Goal: Transaction & Acquisition: Purchase product/service

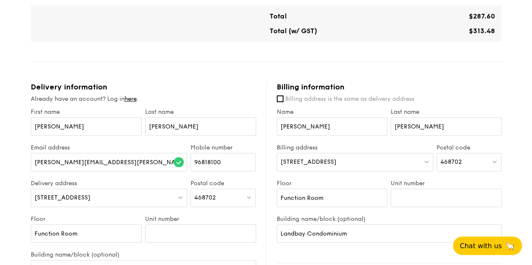
click at [339, 158] on div "[STREET_ADDRESS]" at bounding box center [355, 162] width 156 height 18
type input "[GEOGRAPHIC_DATA]"
click at [489, 162] on div "468702" at bounding box center [468, 162] width 65 height 18
type input "418793"
click at [482, 175] on div "[GEOGRAPHIC_DATA]" at bounding box center [461, 179] width 43 height 8
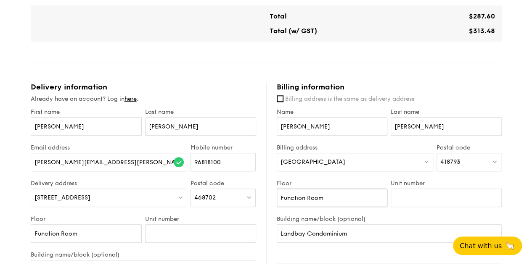
drag, startPoint x: 348, startPoint y: 200, endPoint x: 265, endPoint y: 200, distance: 82.8
drag, startPoint x: 358, startPoint y: 230, endPoint x: 256, endPoint y: 232, distance: 102.2
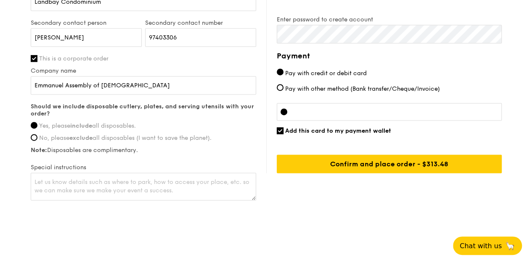
scroll to position [564, 0]
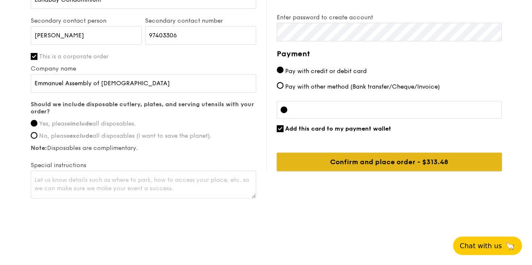
click at [403, 164] on input "Confirm and place order - $313.48" at bounding box center [389, 162] width 225 height 18
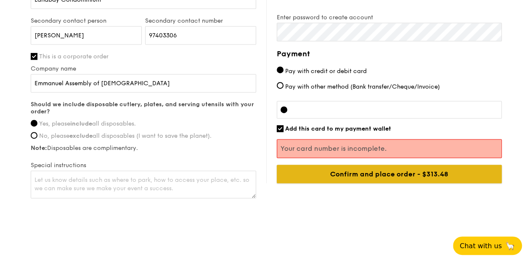
click at [378, 177] on input "Confirm and place order - $313.48" at bounding box center [389, 174] width 225 height 18
click at [432, 175] on input "Confirm and place order - $313.48" at bounding box center [389, 174] width 225 height 18
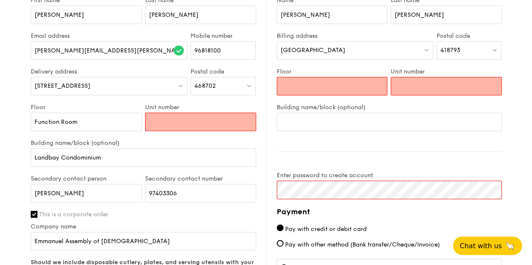
scroll to position [392, 0]
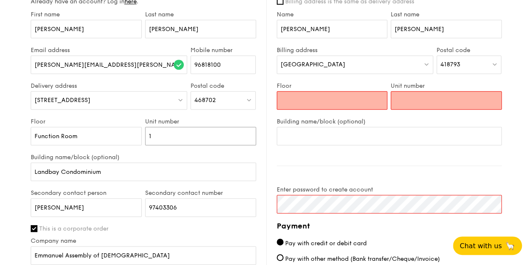
type input "1"
click at [303, 102] on input "Floor" at bounding box center [332, 100] width 111 height 18
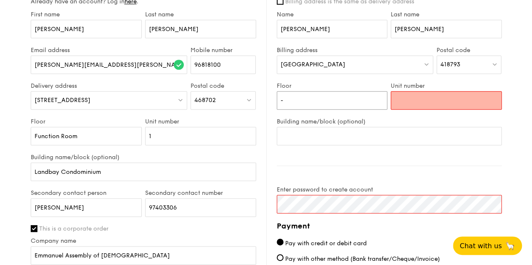
type input "-"
click at [401, 103] on input "Unit number" at bounding box center [445, 100] width 111 height 18
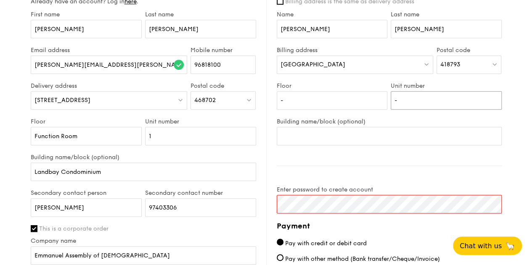
type input "-"
click at [211, 137] on input "1" at bounding box center [200, 136] width 111 height 18
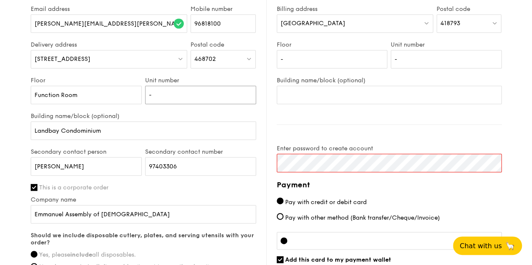
scroll to position [476, 0]
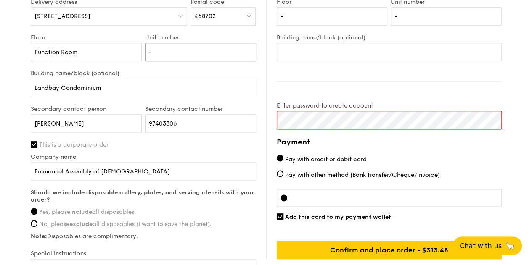
type input "-"
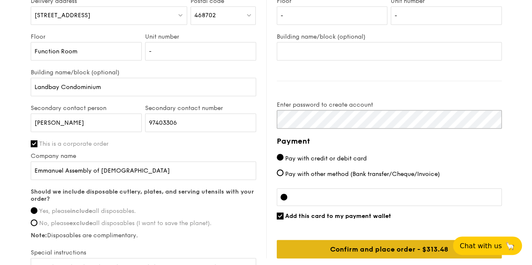
scroll to position [396, 0]
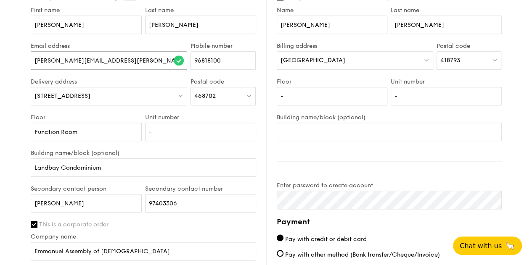
click at [149, 59] on input "[PERSON_NAME][EMAIL_ADDRESS][PERSON_NAME][PERSON_NAME][DOMAIN_NAME]" at bounding box center [109, 60] width 157 height 18
drag, startPoint x: 149, startPoint y: 59, endPoint x: 38, endPoint y: 61, distance: 111.0
click at [38, 61] on input "[PERSON_NAME][EMAIL_ADDRESS][PERSON_NAME][PERSON_NAME][DOMAIN_NAME]" at bounding box center [109, 60] width 157 height 18
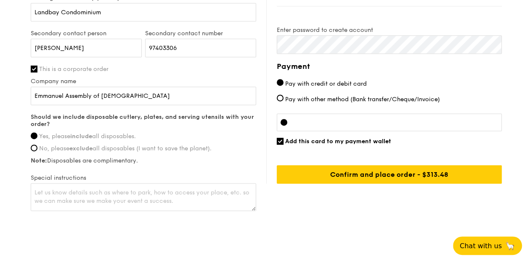
scroll to position [564, 0]
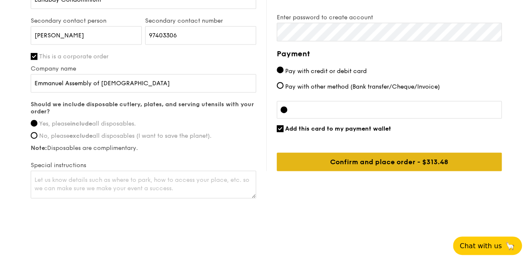
type input "[EMAIL_ADDRESS][DOMAIN_NAME]"
click at [387, 162] on input "Confirm and place order - $313.48" at bounding box center [389, 162] width 225 height 18
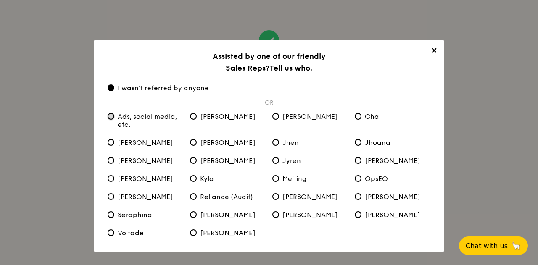
click at [110, 116] on etc\ "Ads, social media, etc." at bounding box center [111, 116] width 7 height 7
radio etc\ "true"
click at [115, 89] on span "I wasn't referred by anyone" at bounding box center [158, 88] width 101 height 8
click at [114, 89] on anyone "I wasn't referred by anyone" at bounding box center [111, 87] width 7 height 7
radio anyone "true"
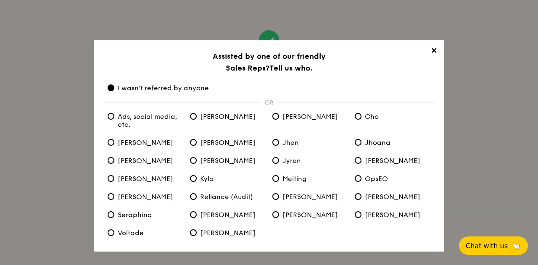
scroll to position [34, 0]
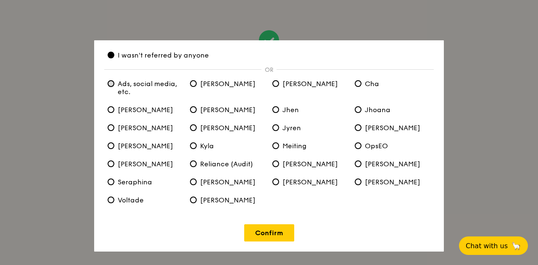
click at [112, 84] on etc\ "Ads, social media, etc." at bounding box center [111, 83] width 7 height 7
radio etc\ "true"
radio anyone "false"
click at [264, 228] on link "Confirm" at bounding box center [269, 232] width 50 height 17
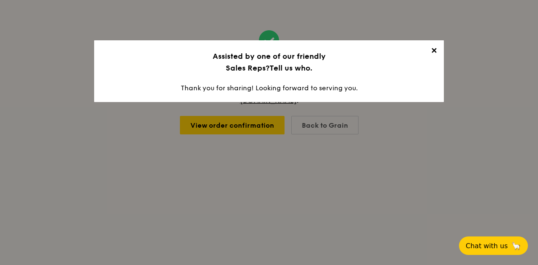
scroll to position [0, 0]
click at [435, 50] on span "✕" at bounding box center [434, 52] width 12 height 12
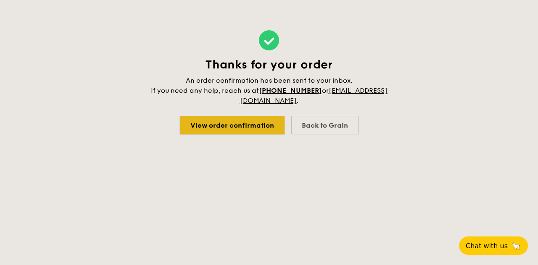
click at [253, 125] on link "View order confirmation" at bounding box center [232, 125] width 105 height 18
